Goal: Information Seeking & Learning: Learn about a topic

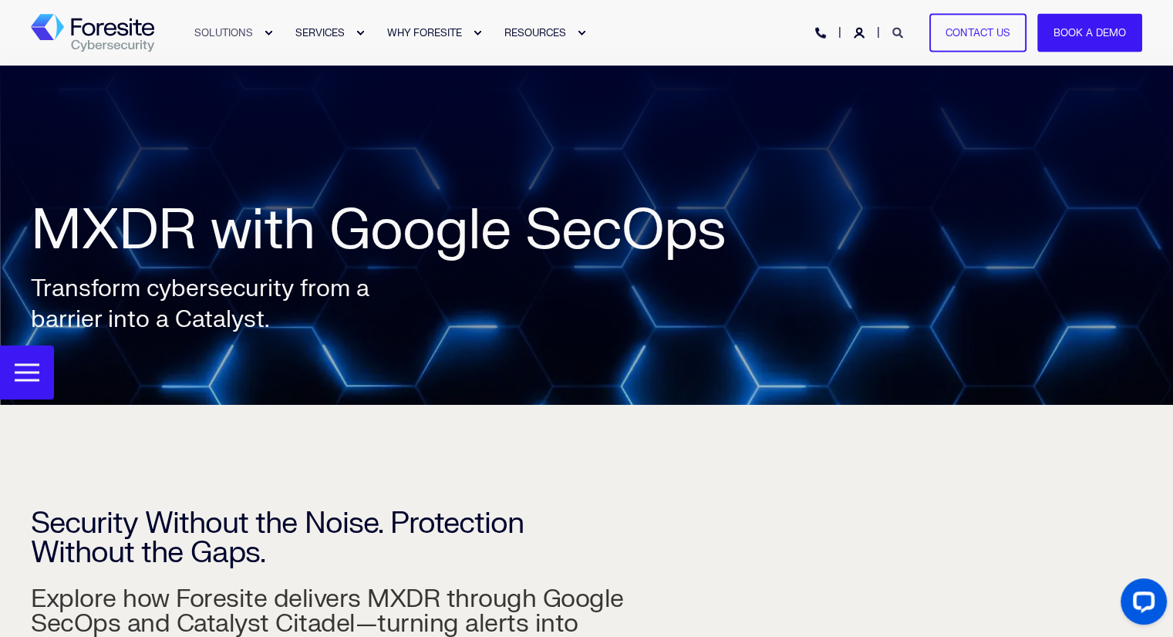
click at [900, 35] on icon "Open Search" at bounding box center [897, 33] width 11 height 11
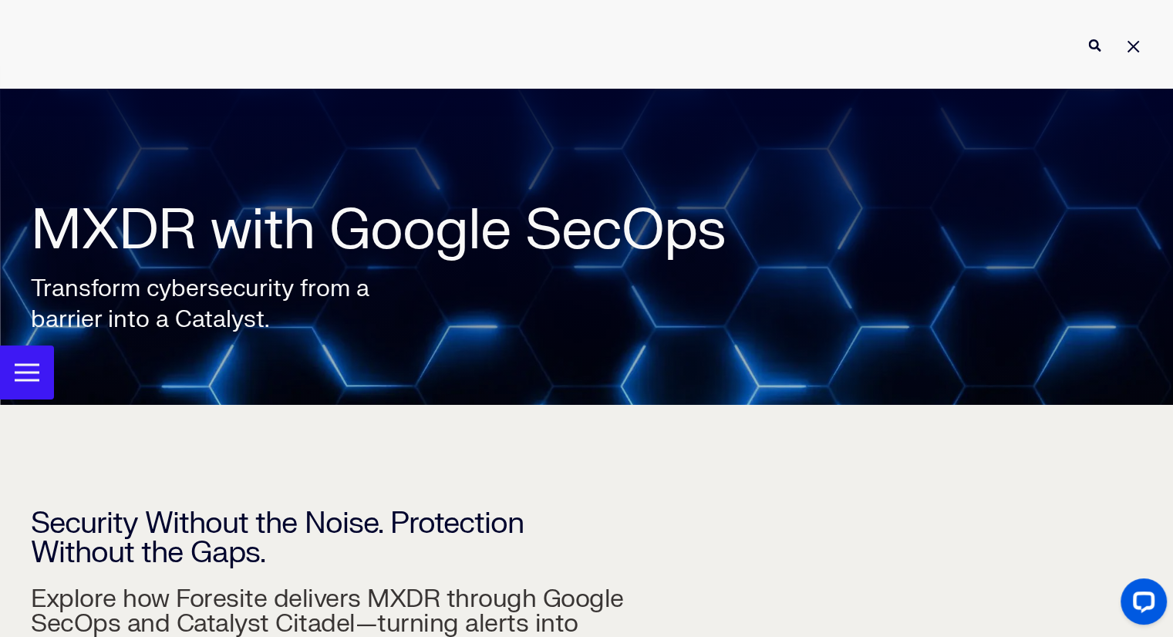
click at [580, 69] on div at bounding box center [586, 44] width 1173 height 89
click at [580, 53] on input "Enter search Term" at bounding box center [586, 45] width 1173 height 41
click at [1103, 36] on button "Perform Search" at bounding box center [1094, 45] width 19 height 19
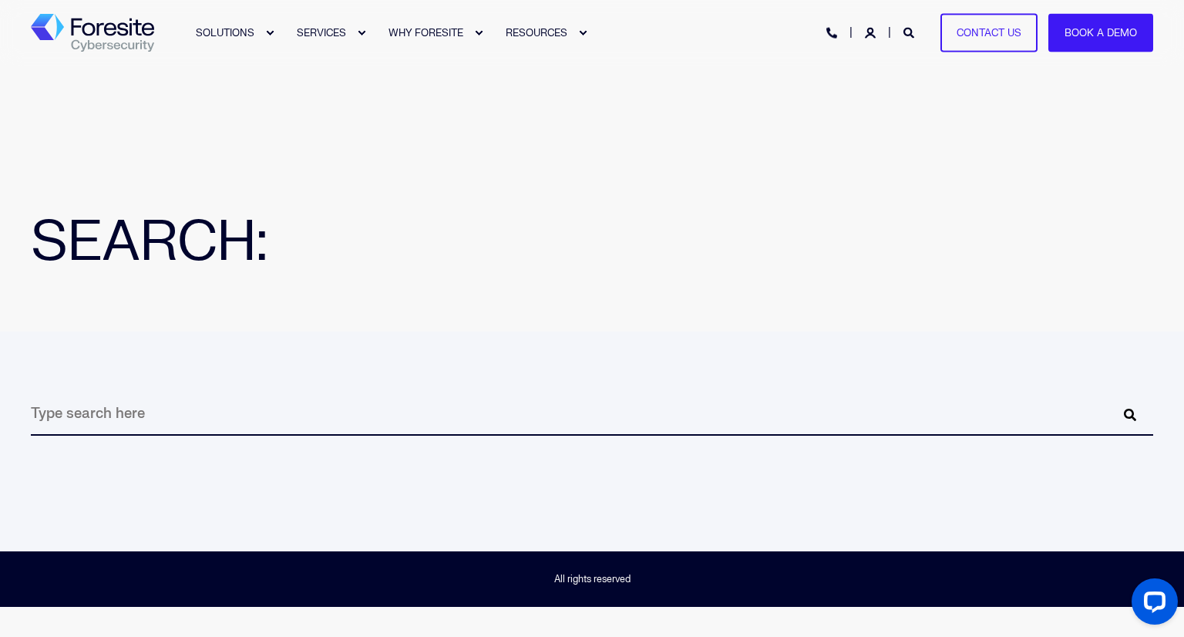
click at [313, 418] on input "Search" at bounding box center [592, 414] width 1122 height 42
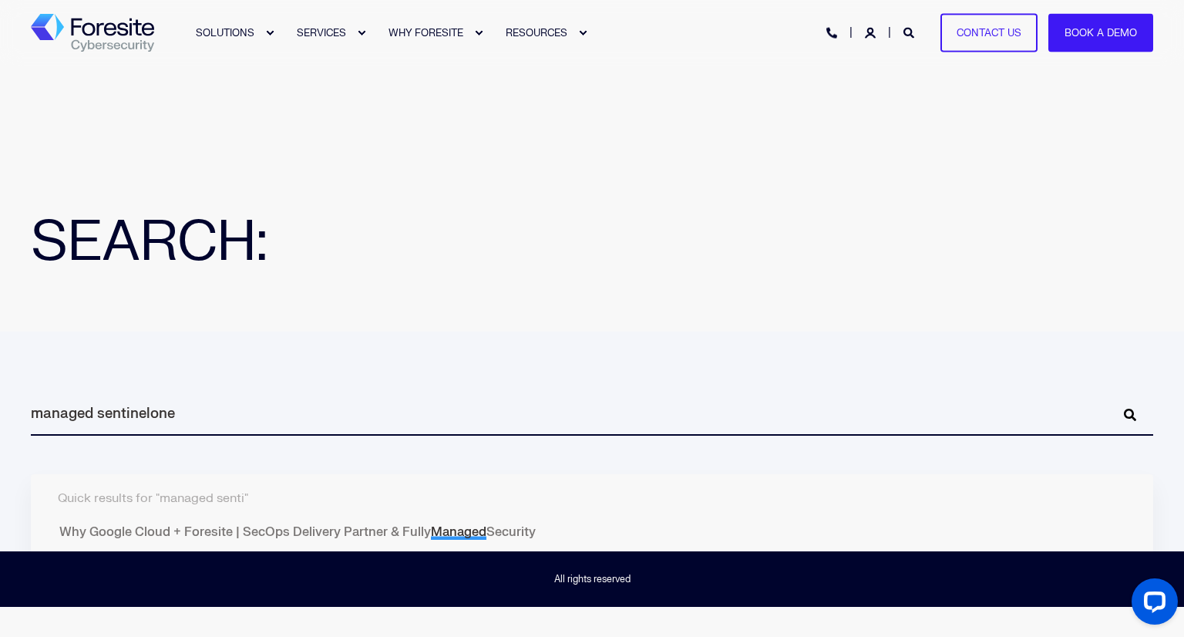
type input "managed sentinelone"
click at [1121, 405] on button "Perform Search" at bounding box center [1130, 414] width 19 height 19
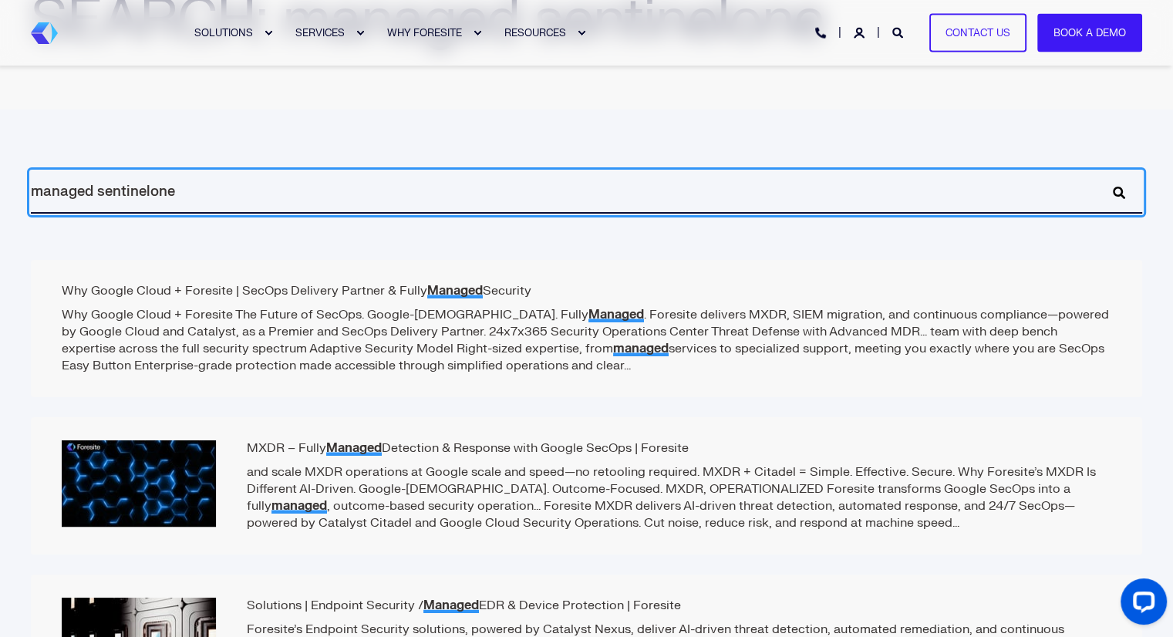
scroll to position [227, 0]
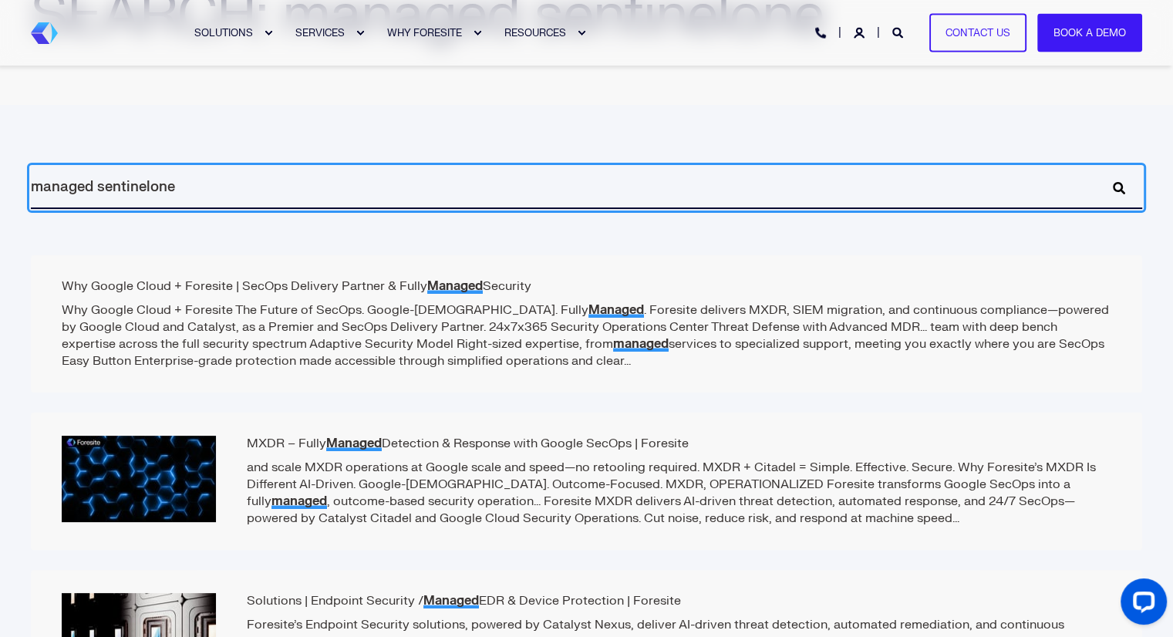
click at [83, 190] on input "managed sentinelone" at bounding box center [586, 188] width 1111 height 42
type input "sentinelone"
click at [1109, 179] on button "Perform Search" at bounding box center [1118, 188] width 19 height 19
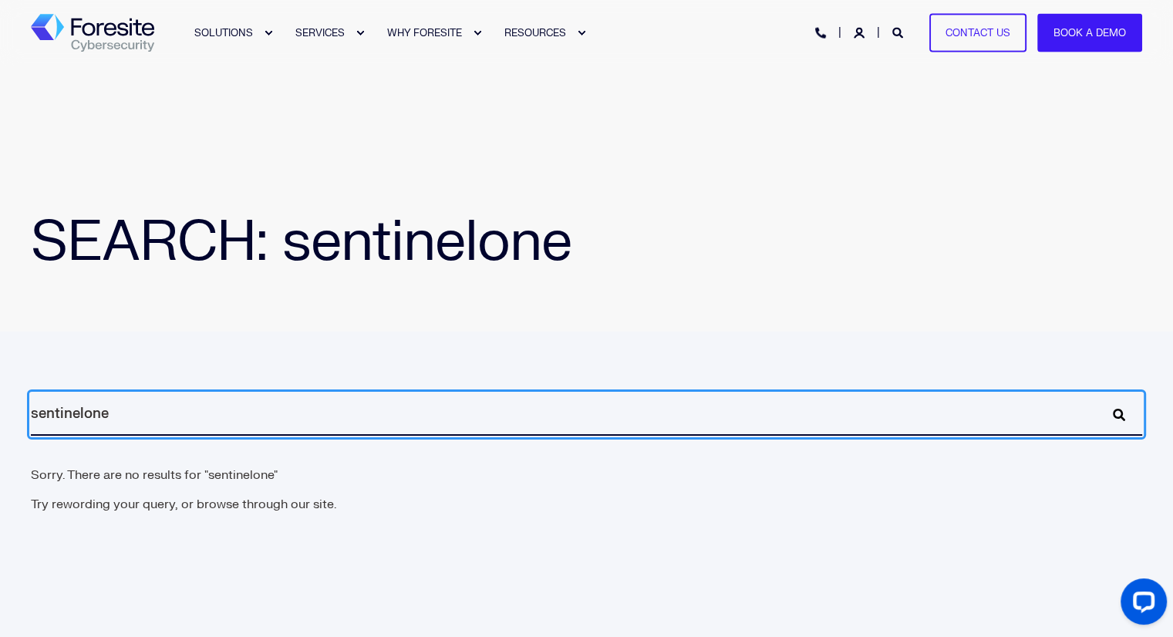
scroll to position [59, 0]
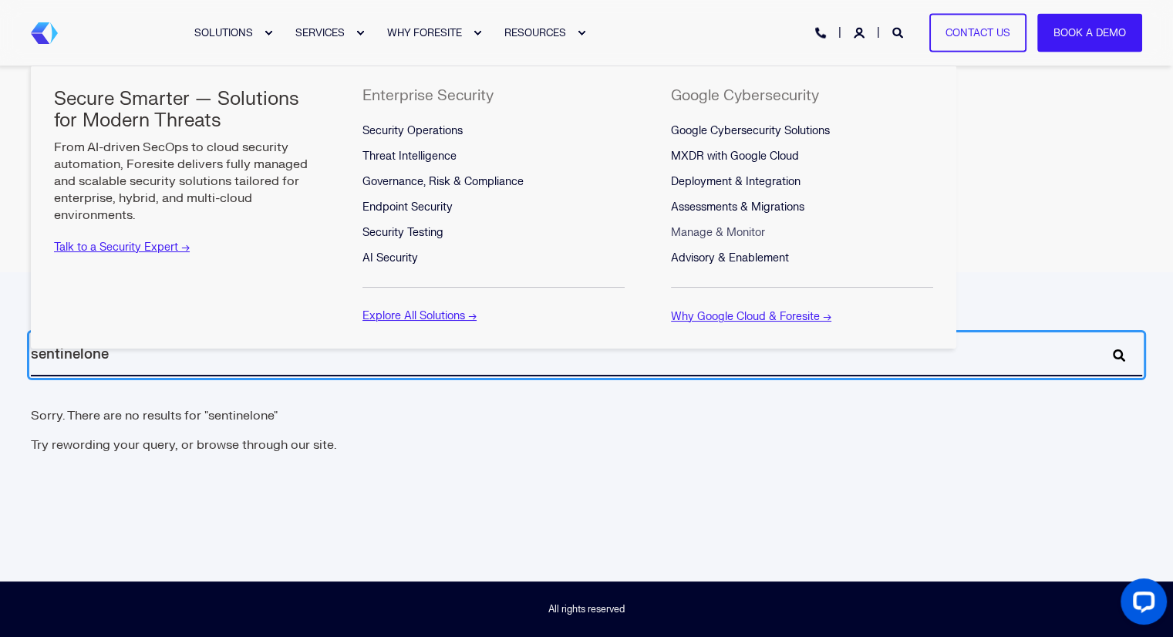
click at [731, 230] on span "Manage & Monitor" at bounding box center [718, 232] width 94 height 13
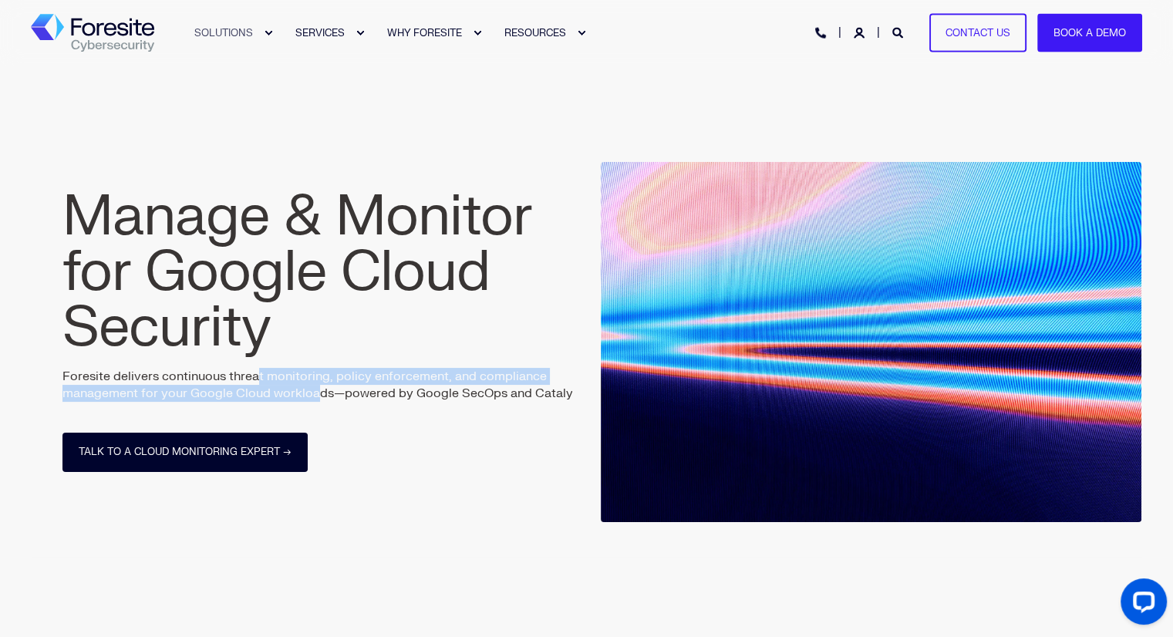
drag, startPoint x: 258, startPoint y: 383, endPoint x: 322, endPoint y: 392, distance: 64.5
click at [322, 392] on p "Foresite delivers continuous threat monitoring, policy enforcement, and complia…" at bounding box center [332, 385] width 541 height 34
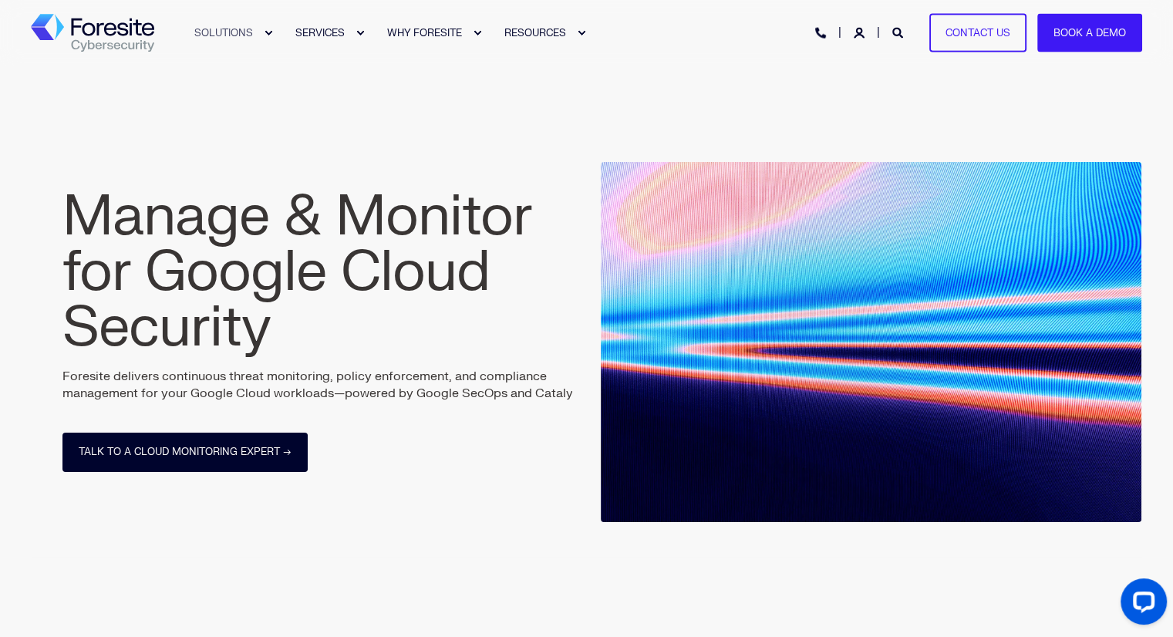
click at [395, 389] on p "Foresite delivers continuous threat monitoring, policy enforcement, and complia…" at bounding box center [332, 385] width 541 height 34
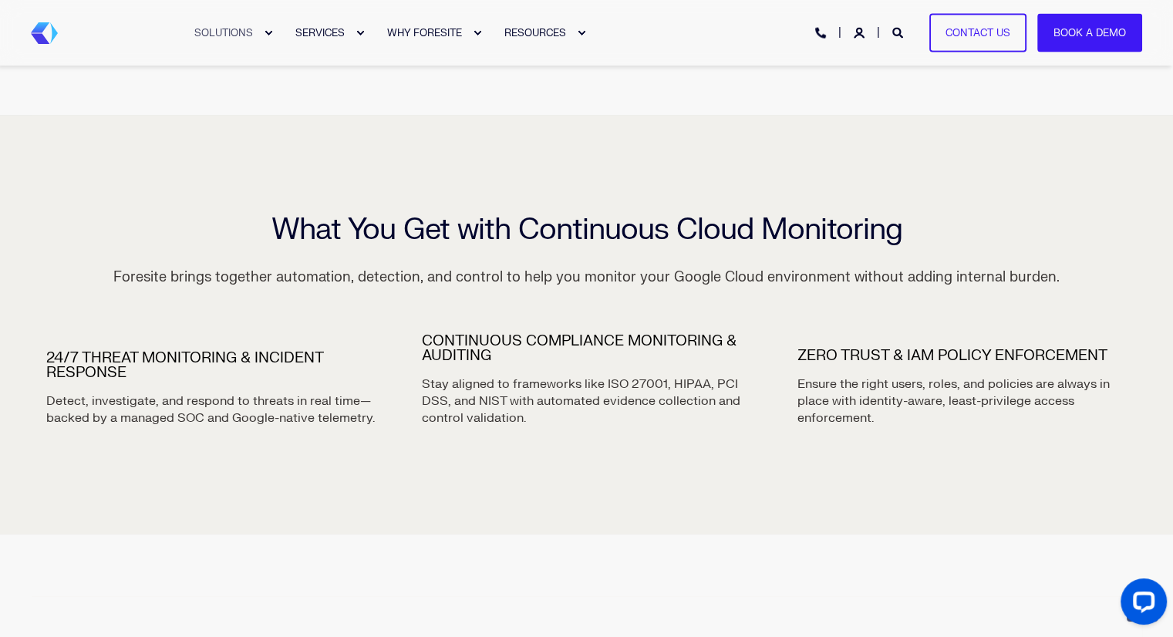
scroll to position [986, 0]
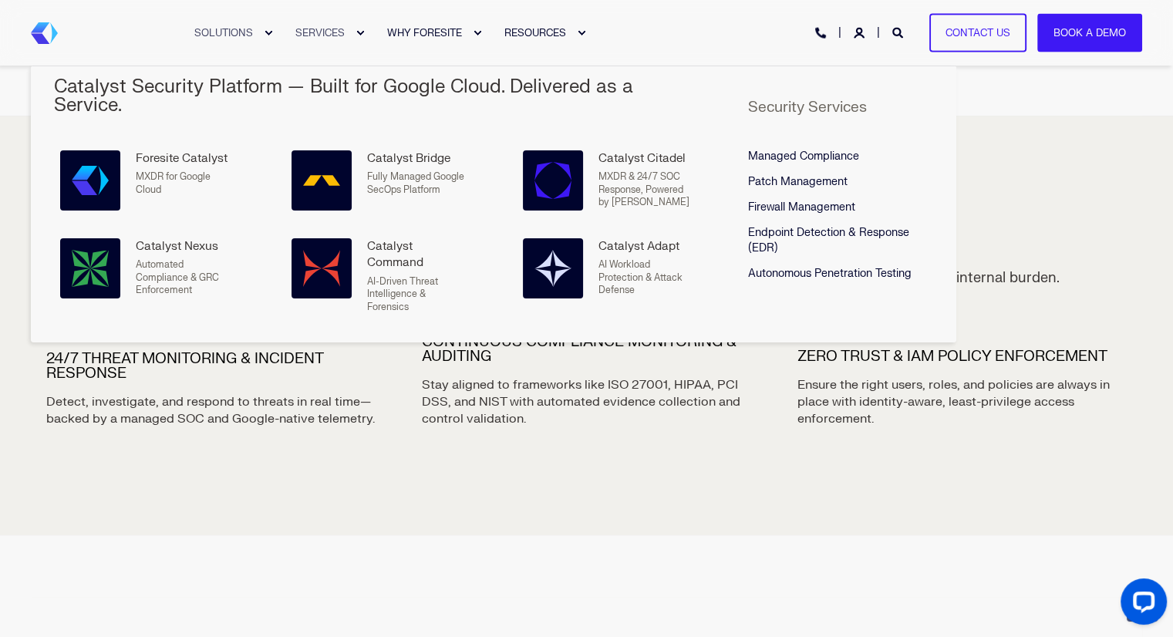
drag, startPoint x: 395, startPoint y: 389, endPoint x: 318, endPoint y: 31, distance: 366.5
click at [318, 31] on link "SERVICES" at bounding box center [322, 33] width 92 height 66
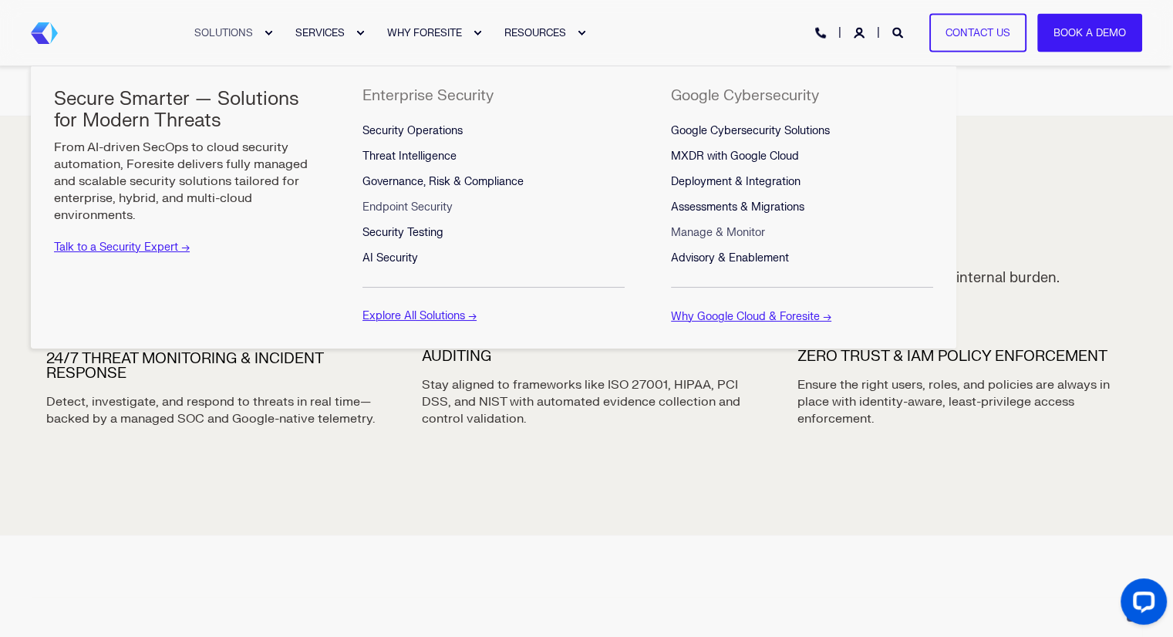
click at [395, 204] on span "Endpoint Security" at bounding box center [407, 206] width 90 height 13
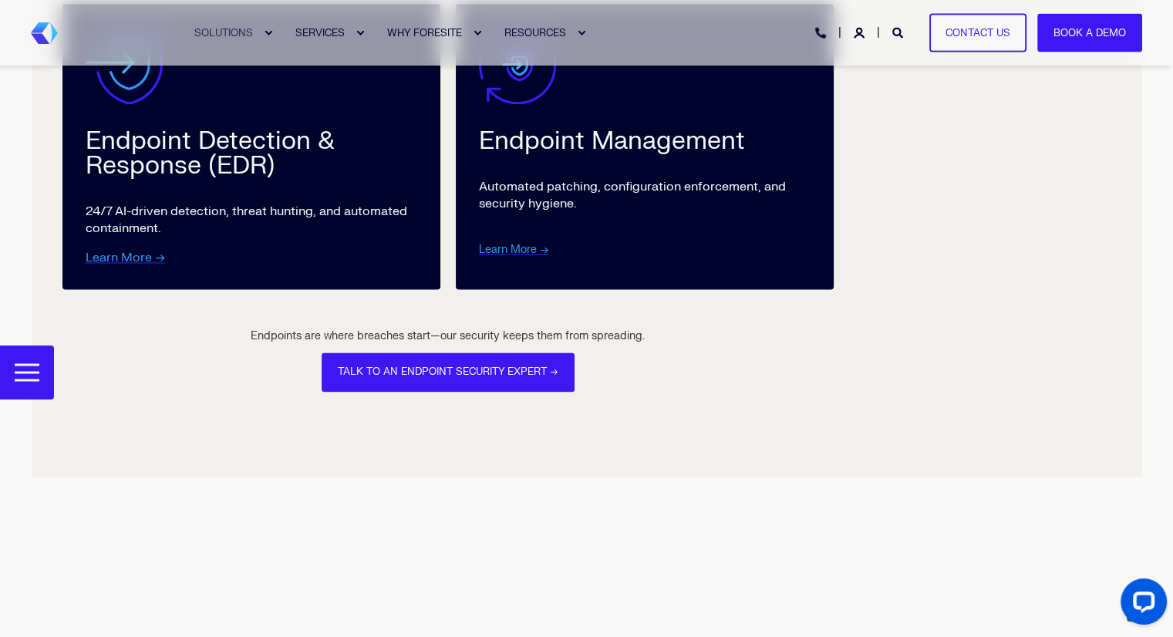
scroll to position [2330, 0]
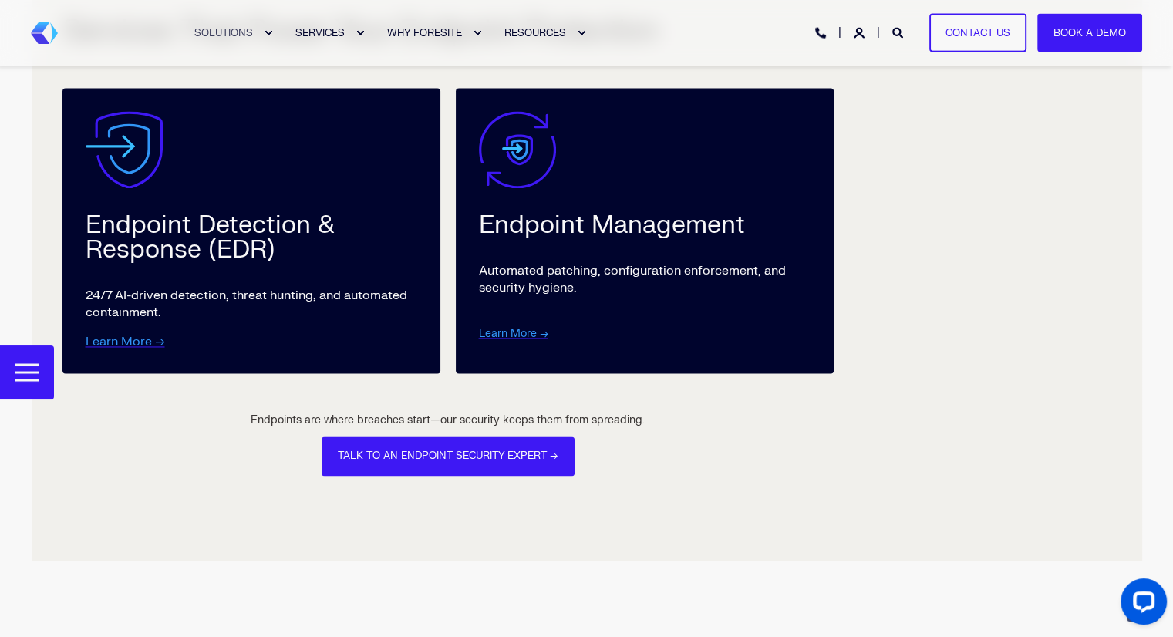
click at [557, 300] on div "Automated patching, configuration enforcement, and security hygiene. Learn More…" at bounding box center [644, 302] width 331 height 81
click at [515, 327] on link "Learn More →" at bounding box center [513, 333] width 69 height 13
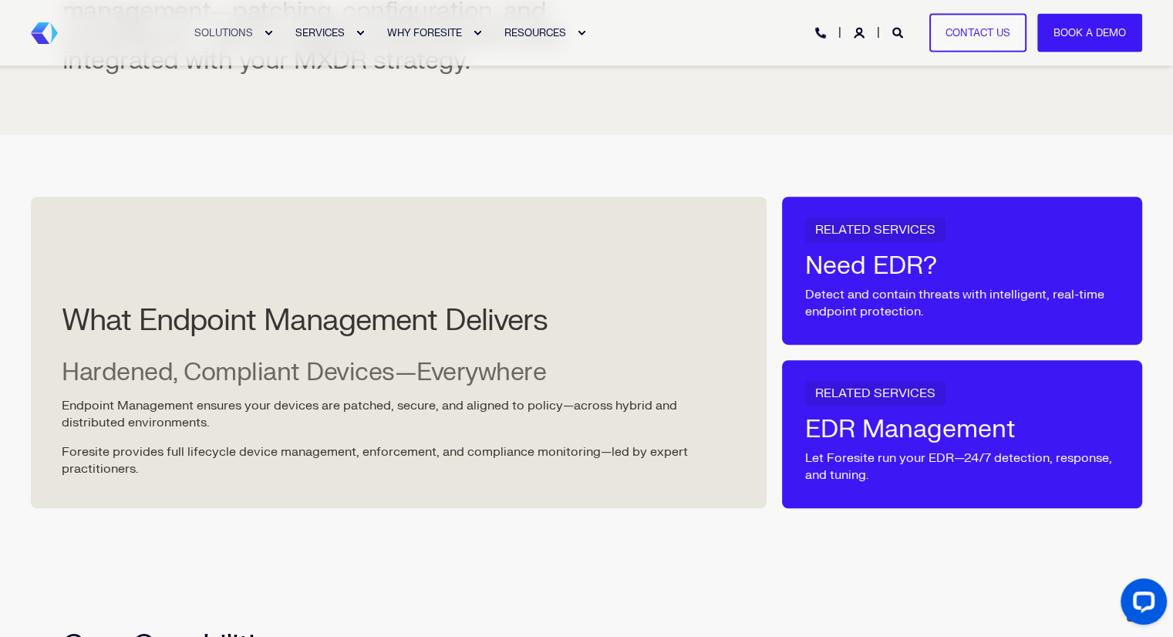
scroll to position [789, 0]
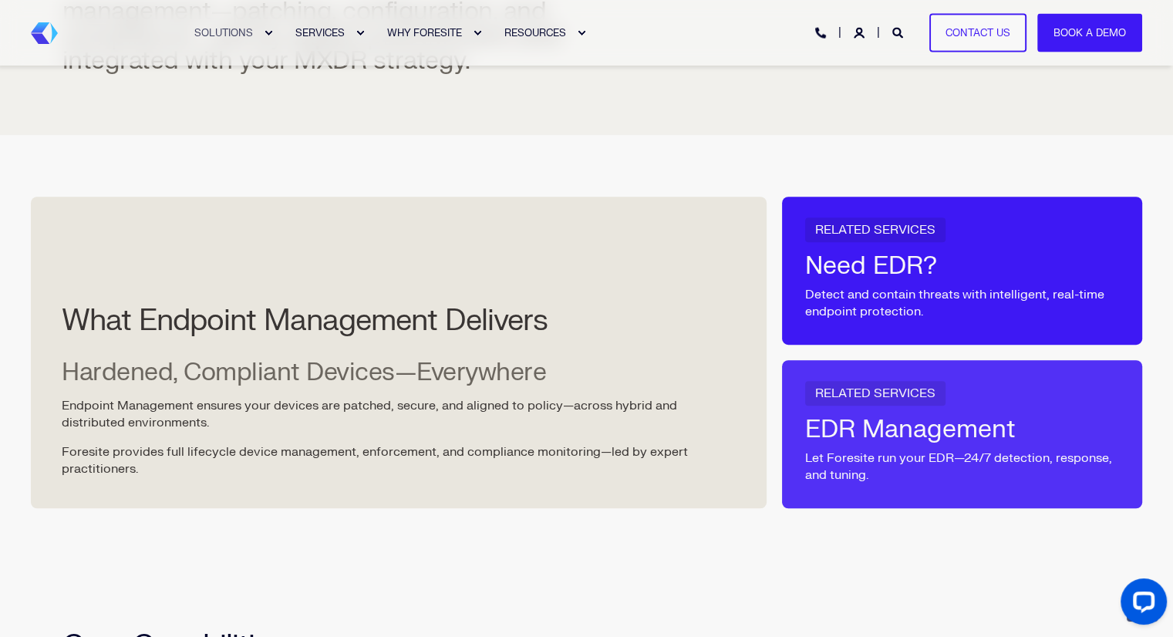
click at [841, 438] on div "EDR Management" at bounding box center [910, 429] width 210 height 25
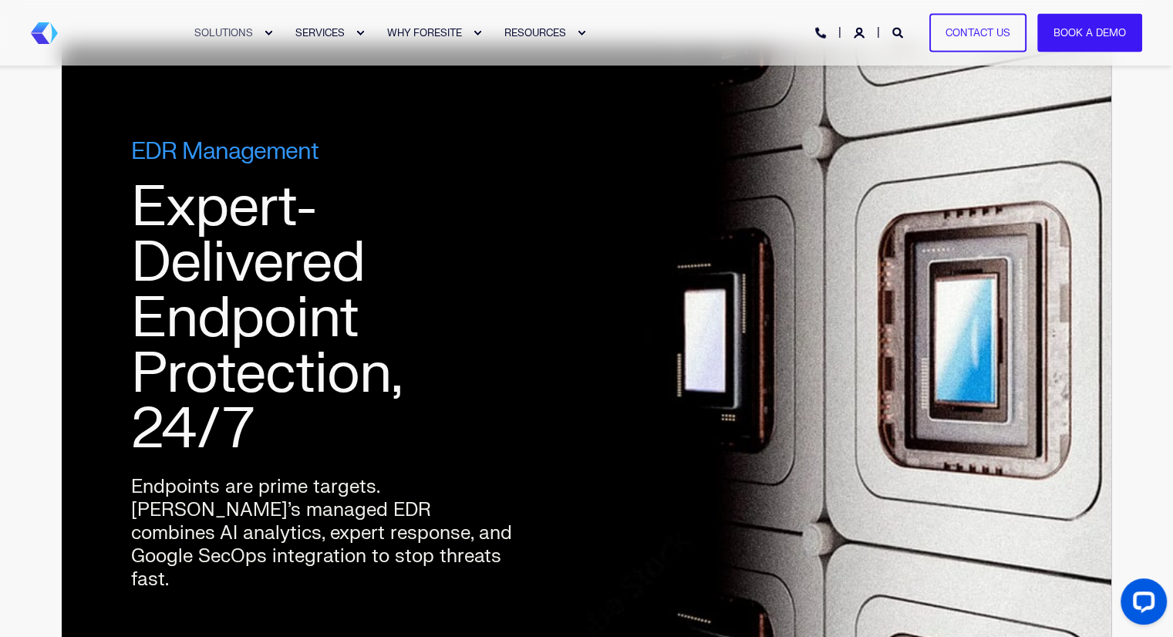
scroll to position [52, 0]
